Goal: Information Seeking & Learning: Learn about a topic

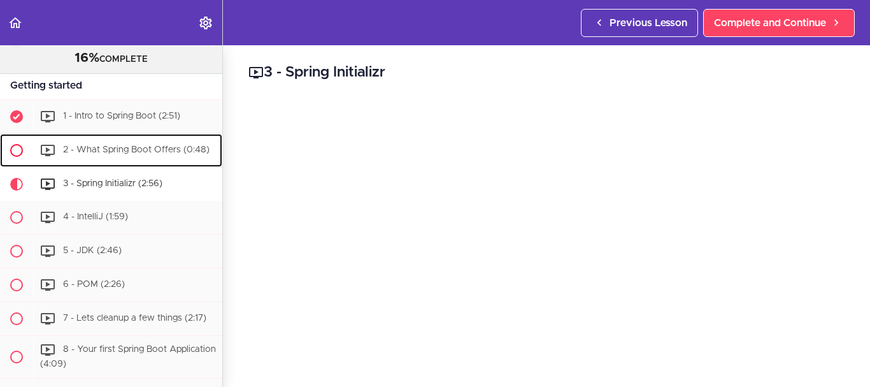
click at [136, 154] on div "2 - What Spring Boot Offers (0:48)" at bounding box center [127, 150] width 189 height 28
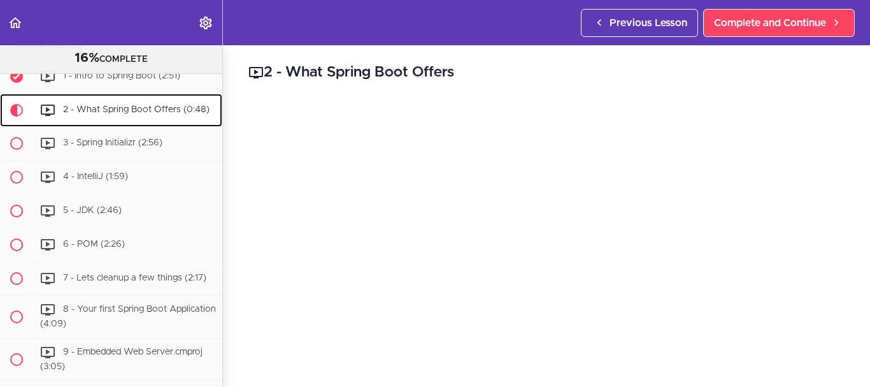
scroll to position [245, 0]
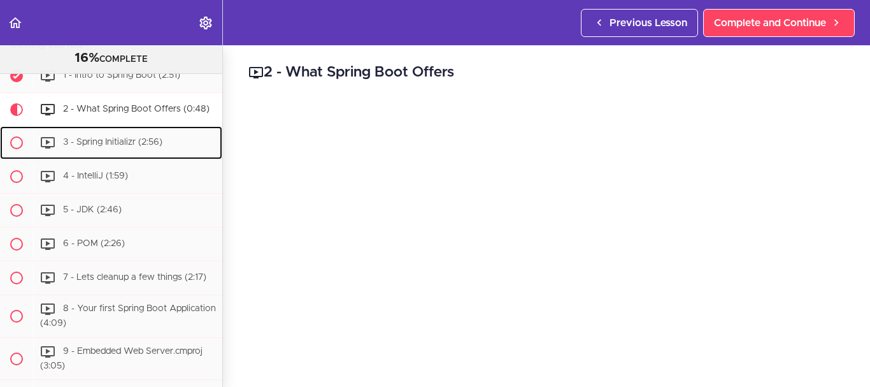
click at [136, 147] on span "3 - Spring Initializr (2:56)" at bounding box center [112, 142] width 99 height 9
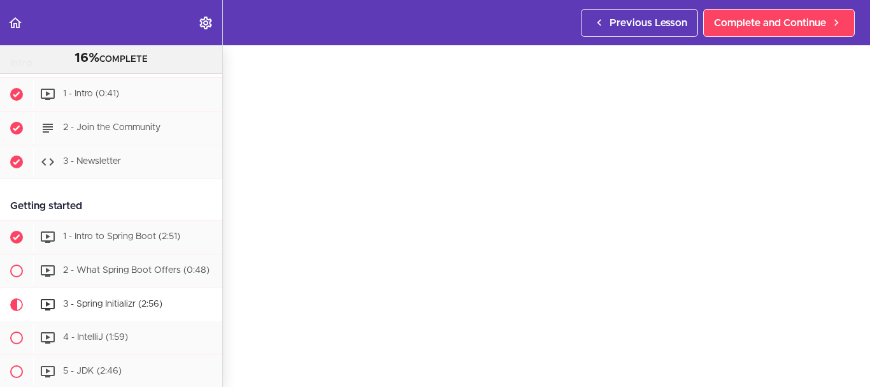
scroll to position [85, 0]
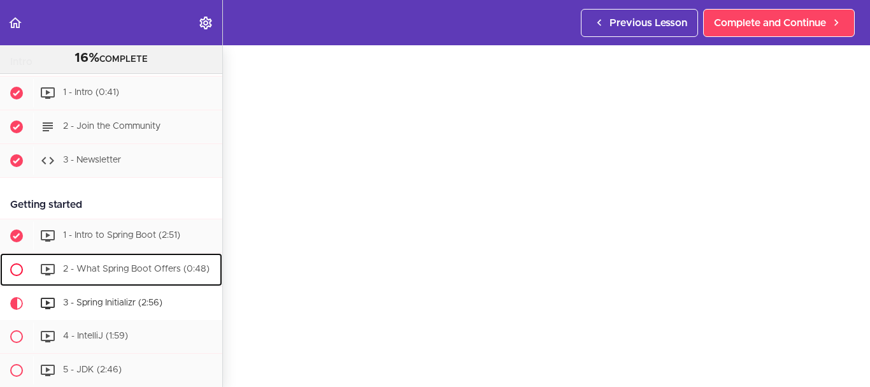
click at [148, 276] on div "2 - What Spring Boot Offers (0:48)" at bounding box center [127, 269] width 189 height 28
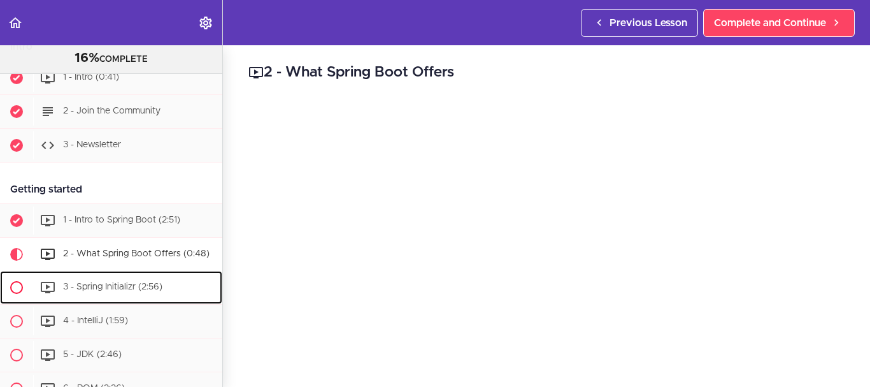
scroll to position [92, 0]
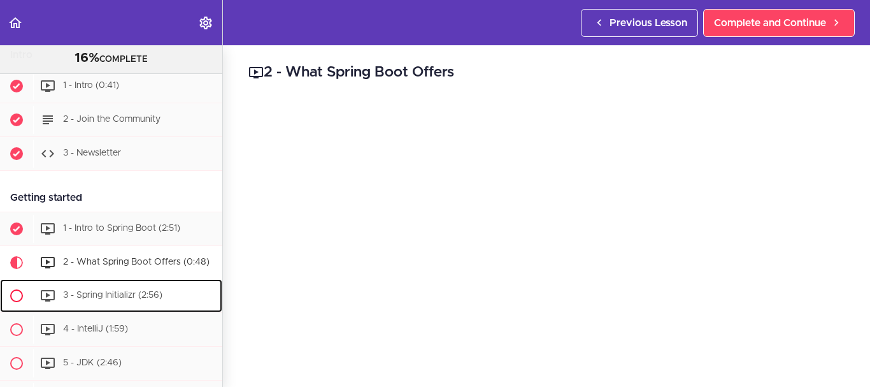
click at [147, 299] on span "3 - Spring Initializr (2:56)" at bounding box center [112, 294] width 99 height 9
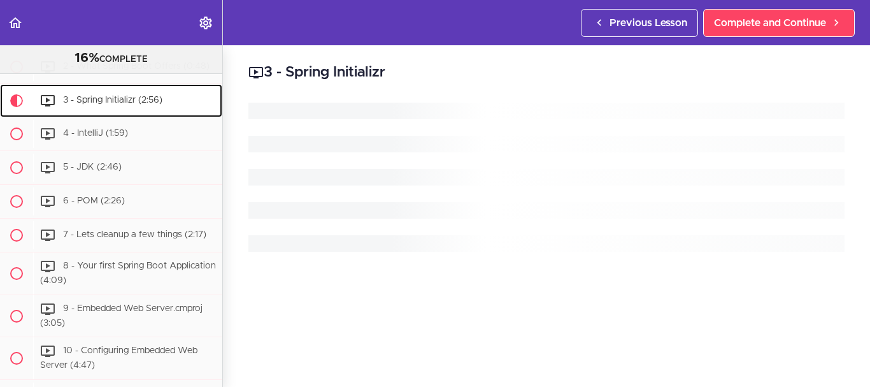
scroll to position [287, 0]
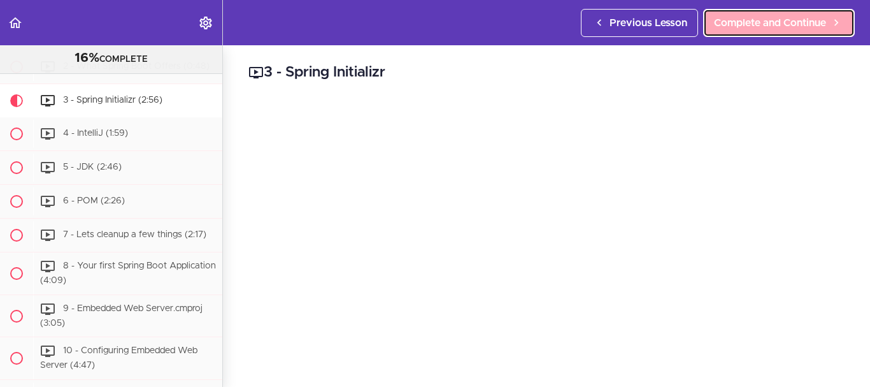
click at [780, 31] on link "Complete and Continue" at bounding box center [779, 23] width 152 height 28
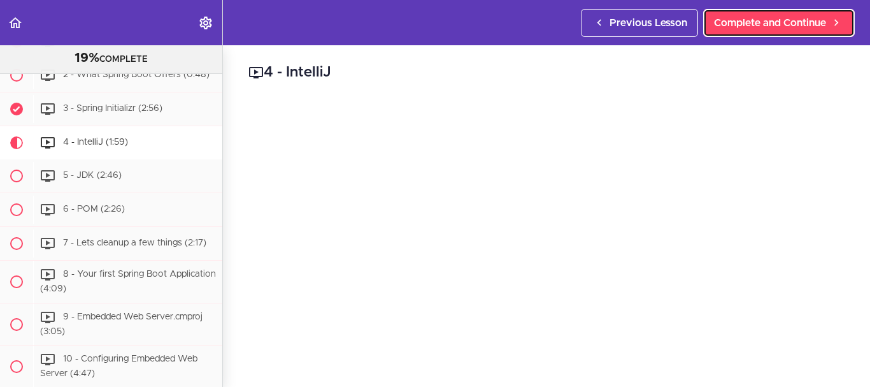
scroll to position [236, 0]
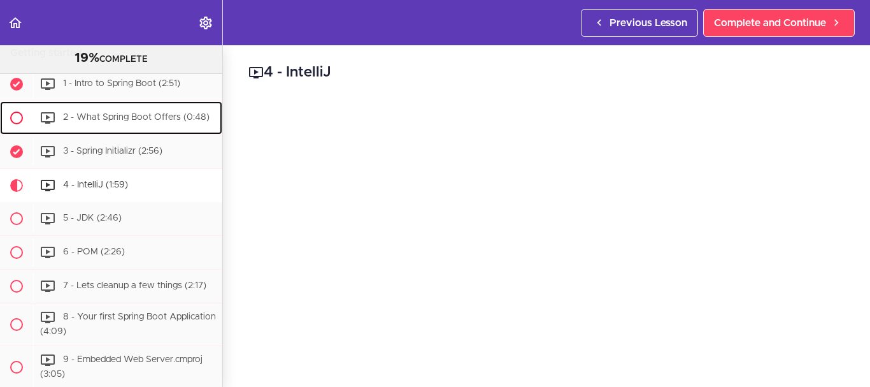
click at [157, 124] on div "2 - What Spring Boot Offers (0:48)" at bounding box center [127, 118] width 189 height 28
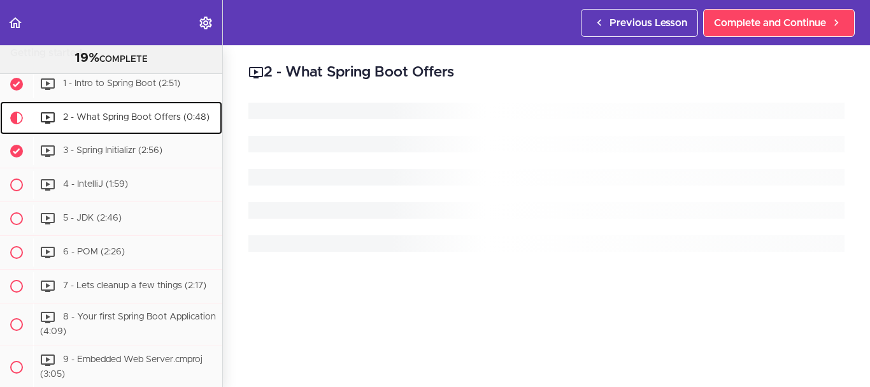
scroll to position [245, 0]
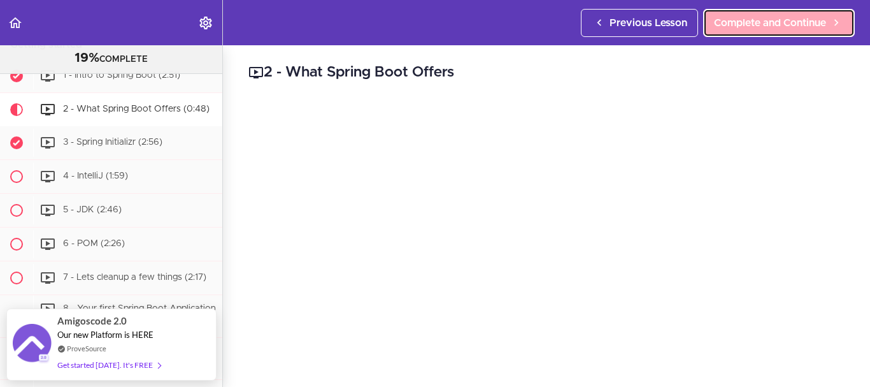
click at [781, 20] on span "Complete and Continue" at bounding box center [770, 22] width 112 height 15
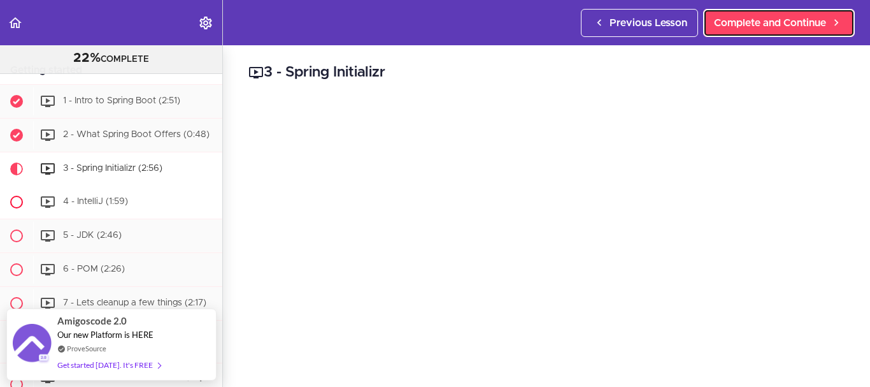
scroll to position [177, 0]
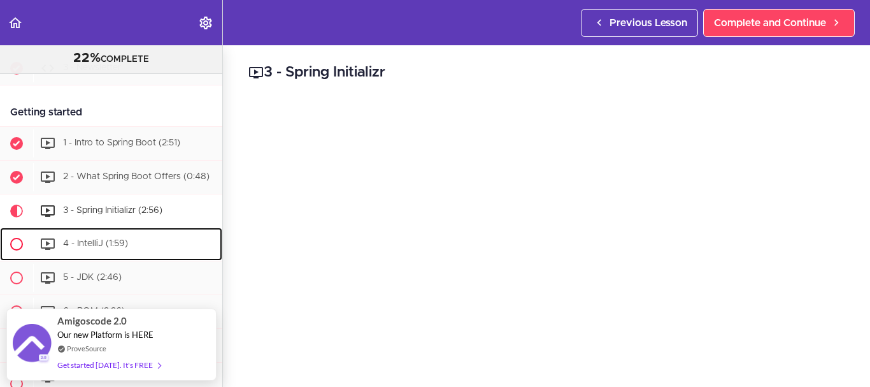
click at [131, 250] on div "4 - IntelliJ (1:59)" at bounding box center [127, 244] width 189 height 28
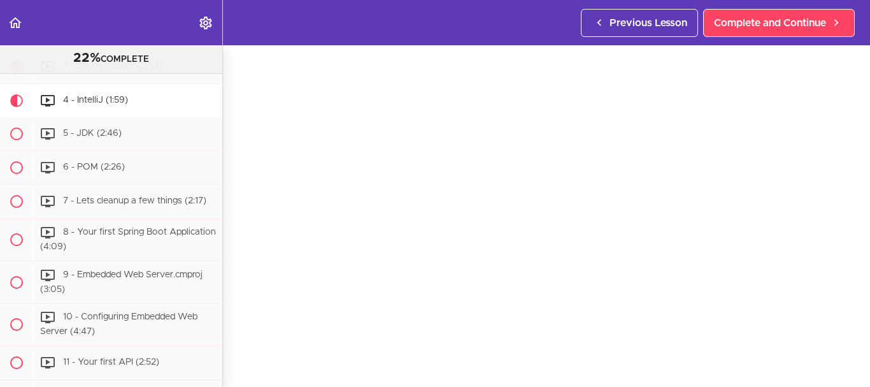
scroll to position [64, 0]
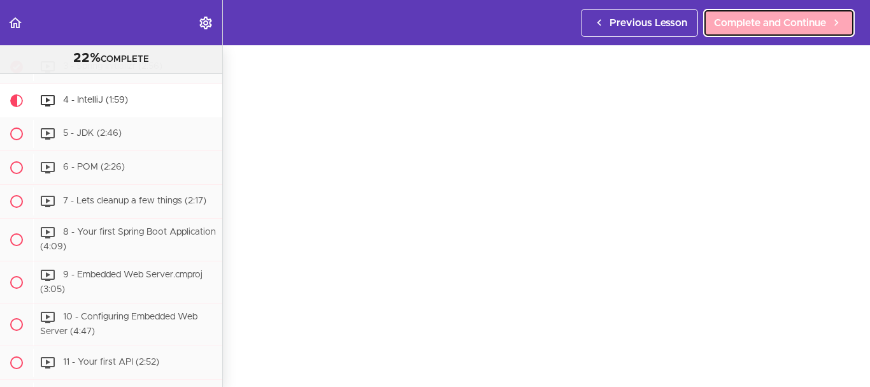
click at [761, 25] on span "Complete and Continue" at bounding box center [770, 22] width 112 height 15
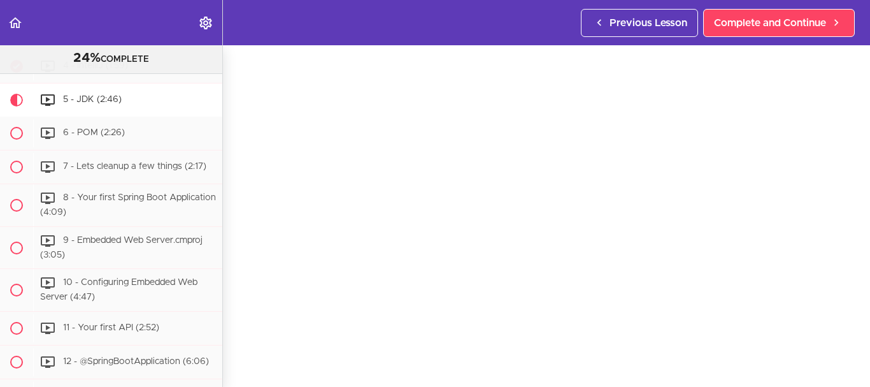
scroll to position [294, 0]
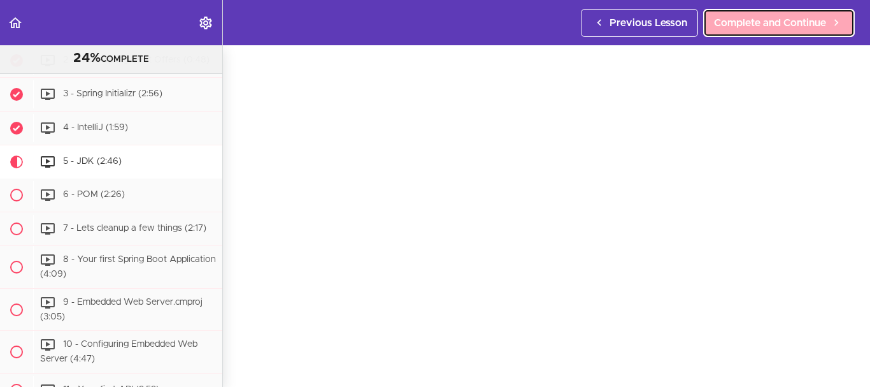
click at [766, 9] on link "Complete and Continue" at bounding box center [779, 23] width 152 height 28
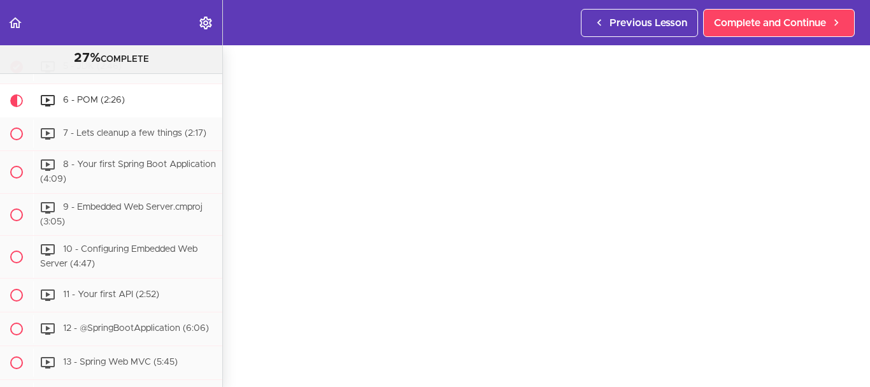
scroll to position [43, 0]
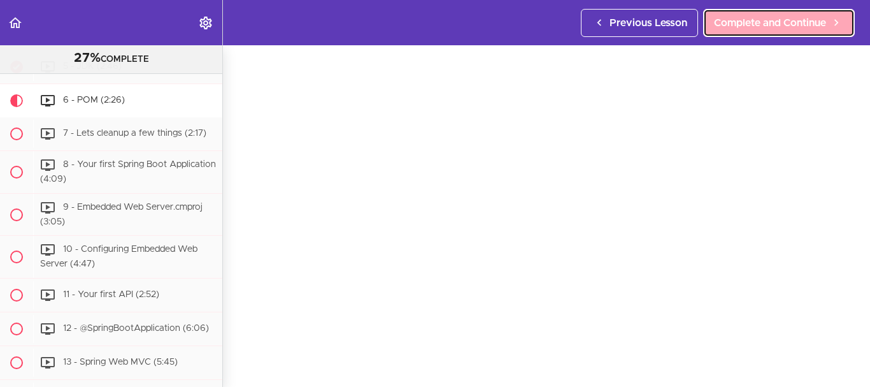
click at [729, 20] on span "Complete and Continue" at bounding box center [770, 22] width 112 height 15
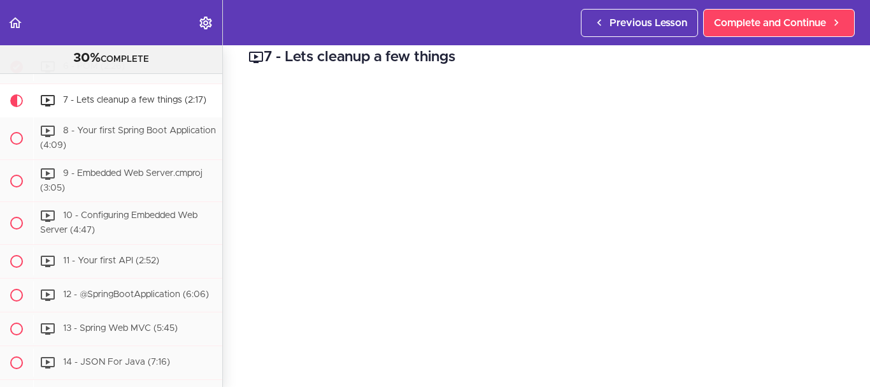
scroll to position [21, 0]
click at [244, 127] on div "7 - Lets cleanup a few things Complete and Continue 1 - Follow us on LinkedIn 2…" at bounding box center [546, 194] width 647 height 341
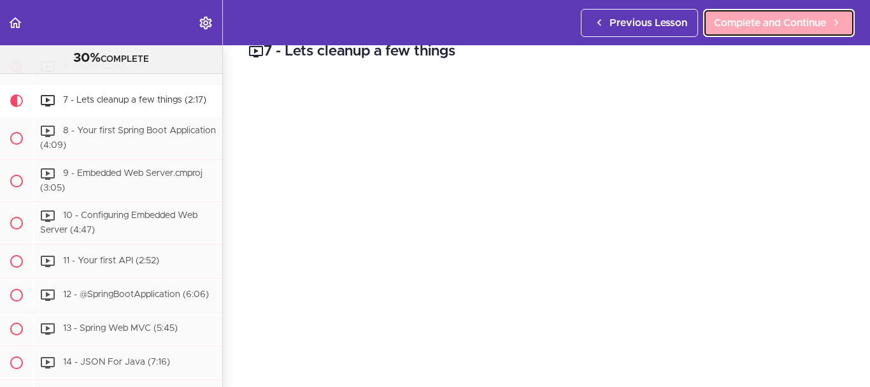
click at [752, 24] on span "Complete and Continue" at bounding box center [770, 22] width 112 height 15
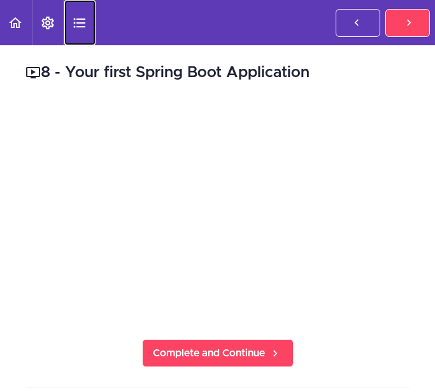
click at [83, 21] on icon "Course Sidebar" at bounding box center [79, 22] width 15 height 15
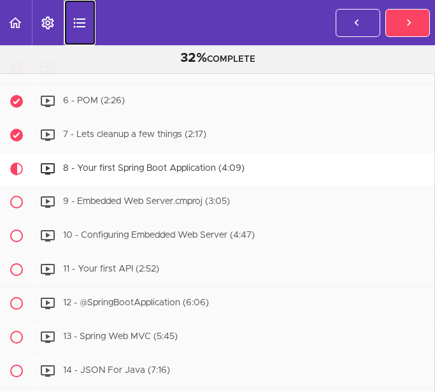
click at [83, 21] on icon "Course Sidebar" at bounding box center [79, 22] width 15 height 15
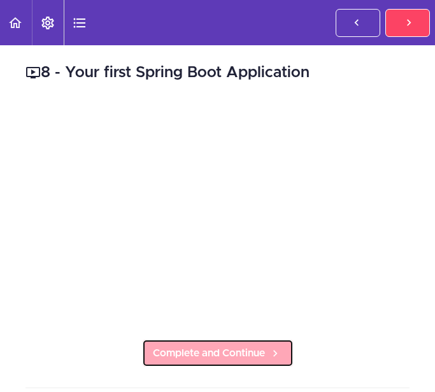
click at [210, 345] on span "Complete and Continue" at bounding box center [209, 352] width 112 height 15
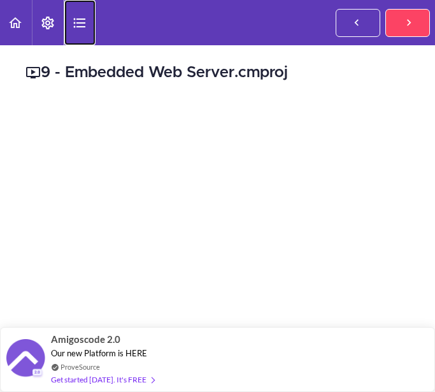
click at [76, 10] on link "Course Sidebar" at bounding box center [80, 22] width 32 height 45
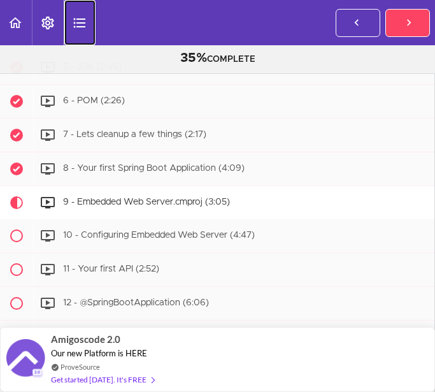
click at [80, 17] on icon "Course Sidebar" at bounding box center [79, 22] width 15 height 15
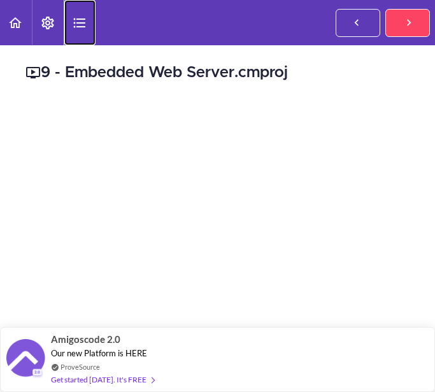
click at [80, 17] on icon "Course Sidebar" at bounding box center [79, 22] width 15 height 15
